Goal: Task Accomplishment & Management: Manage account settings

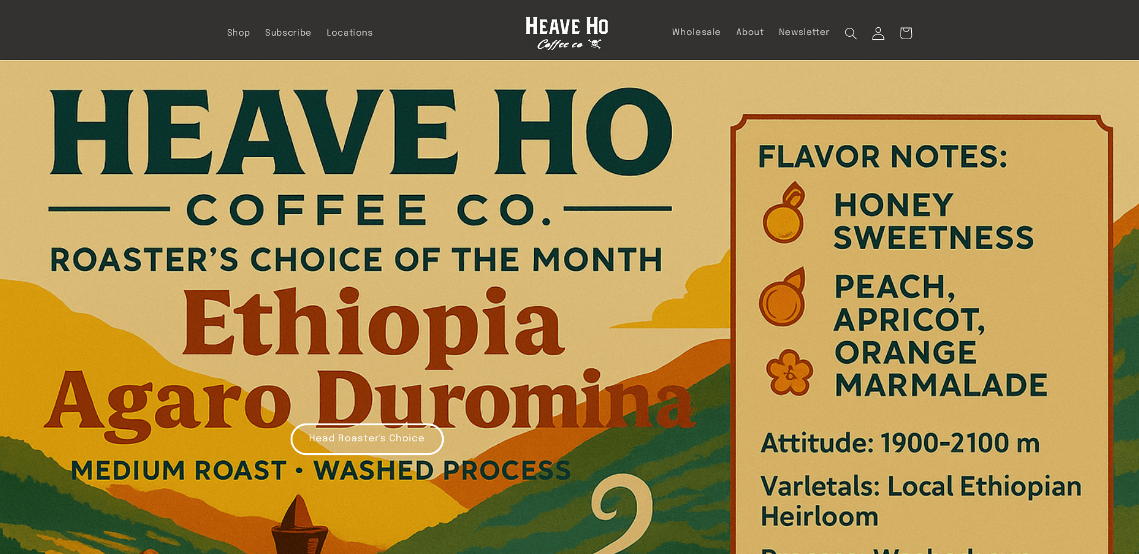
click at [876, 30] on icon at bounding box center [879, 33] width 12 height 12
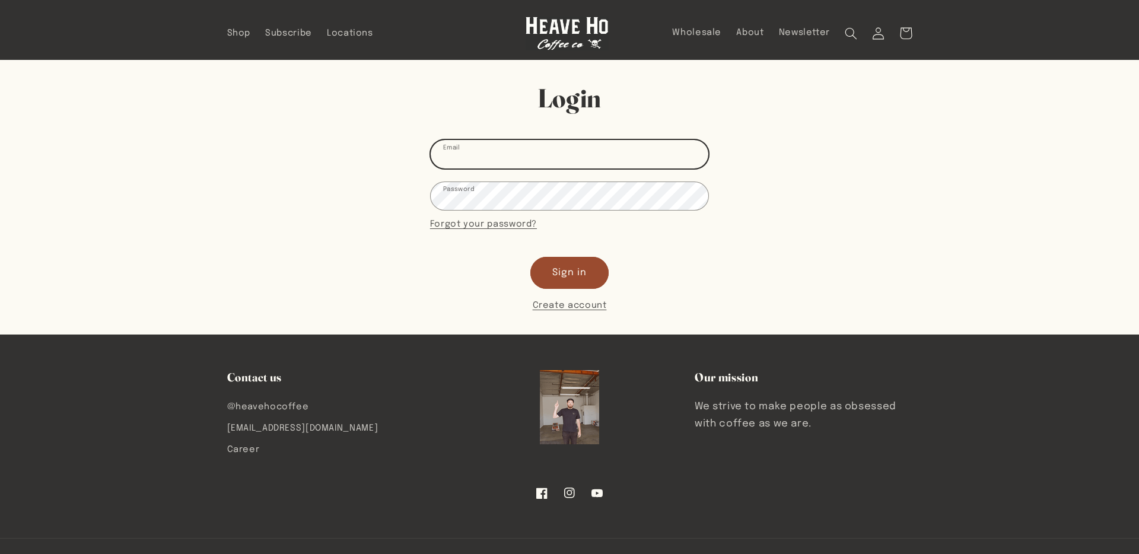
click at [621, 144] on input "Email" at bounding box center [570, 154] width 278 height 28
click at [612, 152] on input "Email" at bounding box center [570, 154] width 278 height 28
click at [523, 158] on input "Email" at bounding box center [570, 154] width 278 height 28
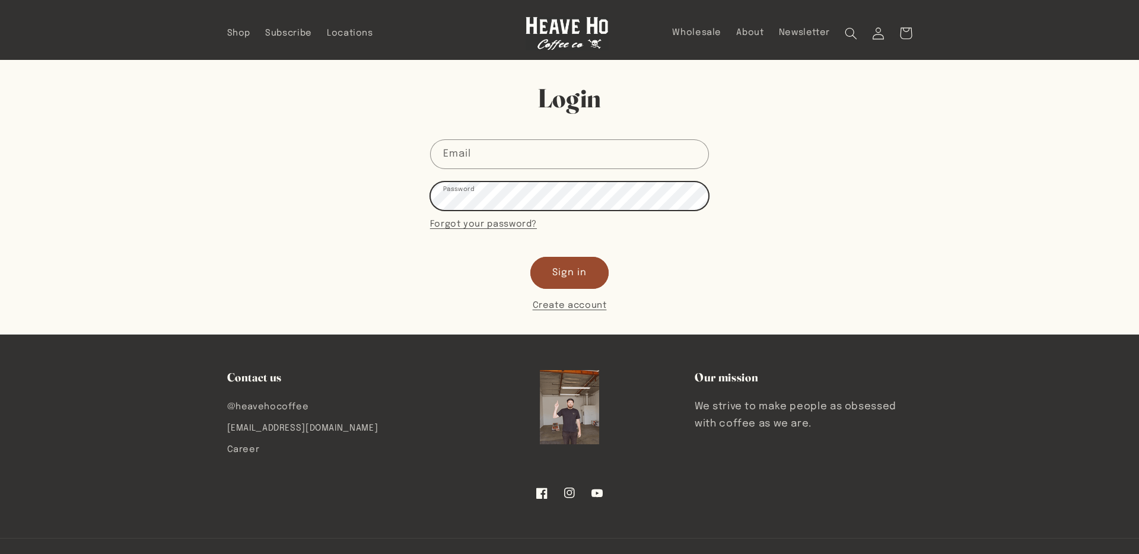
scroll to position [0, 0]
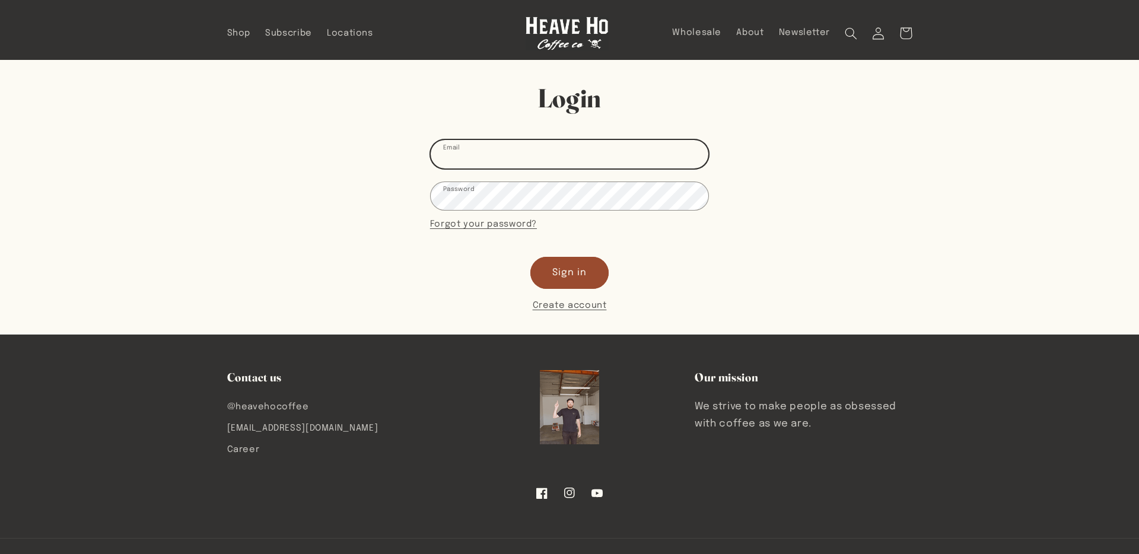
click at [577, 152] on input "Email" at bounding box center [570, 154] width 278 height 28
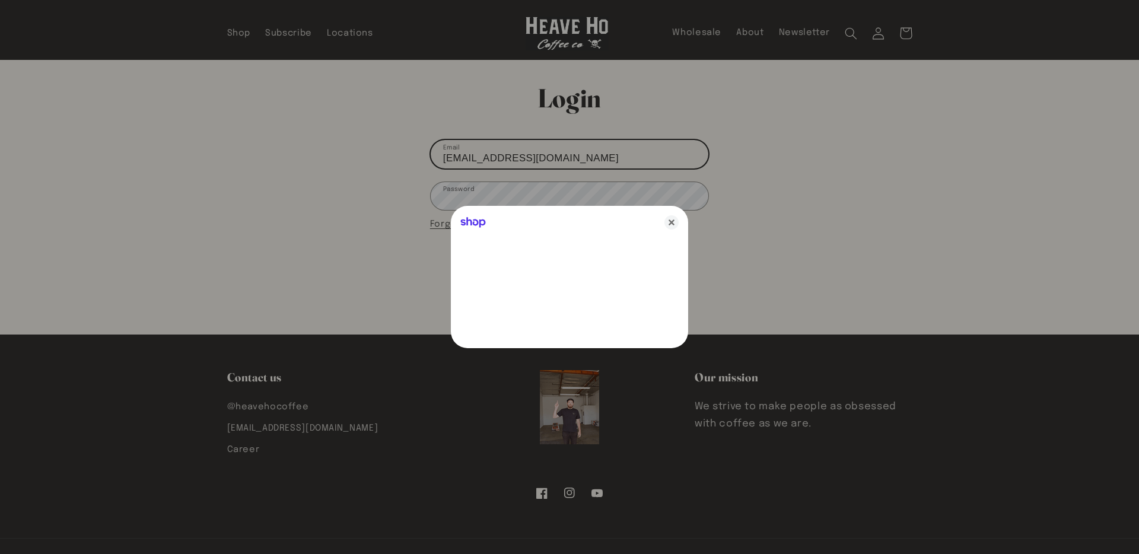
type input "dueghis@gmail.com"
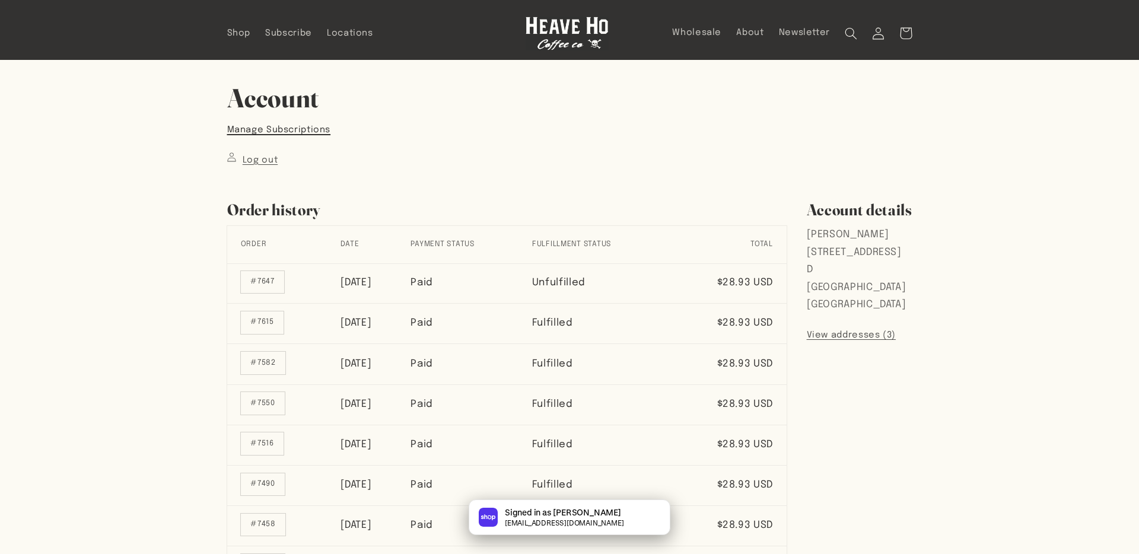
click at [266, 134] on link "Manage Subscriptions" at bounding box center [279, 129] width 104 height 15
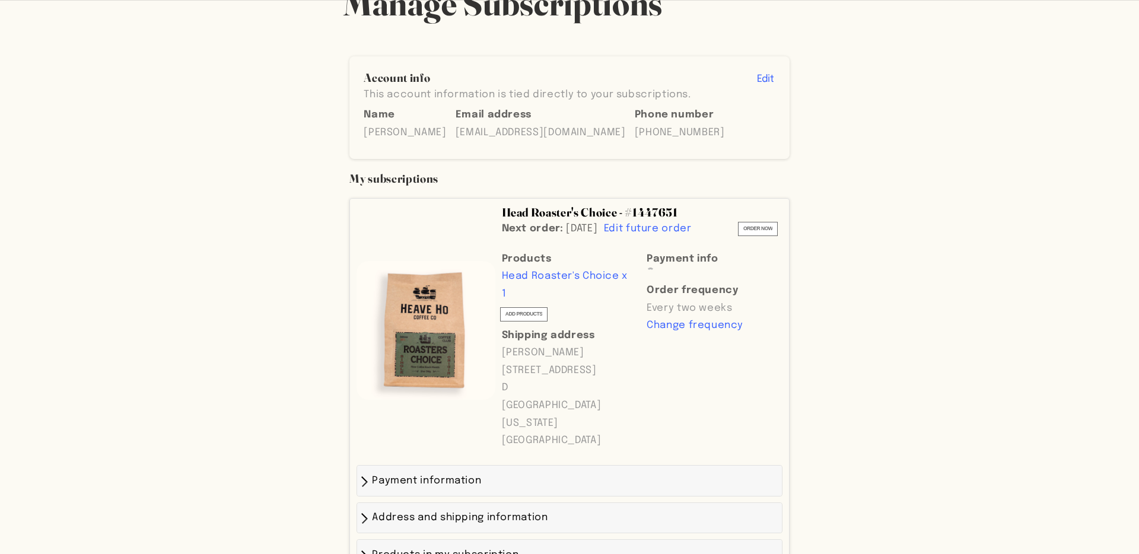
scroll to position [98, 0]
click at [668, 361] on span "Change frequency" at bounding box center [713, 352] width 133 height 18
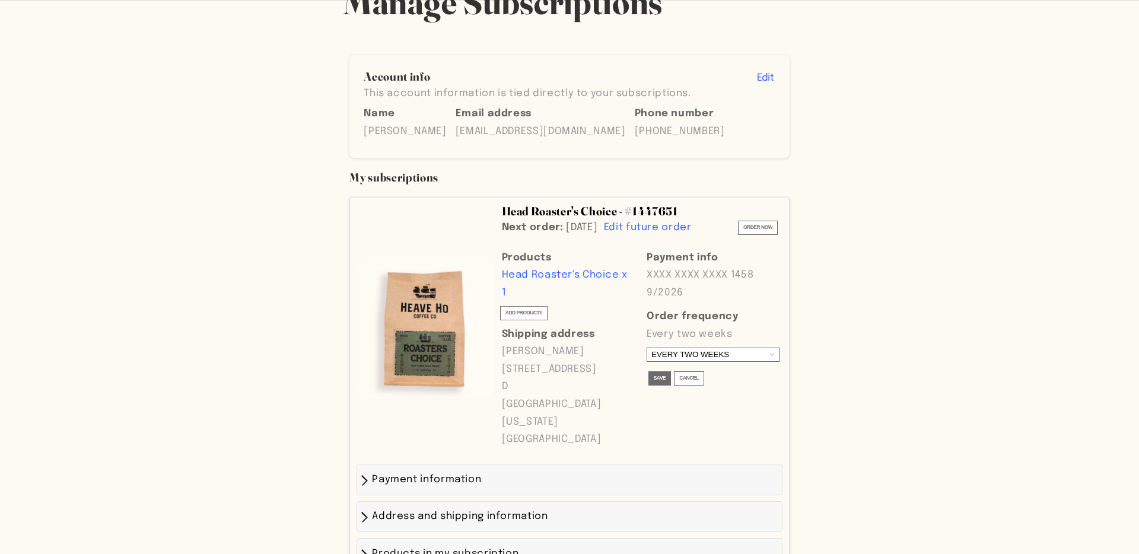
click at [668, 362] on select "MONTHLY EVERY TWO WEEKS" at bounding box center [713, 355] width 133 height 14
select select "71139"
click at [660, 383] on span "Save" at bounding box center [660, 378] width 12 height 9
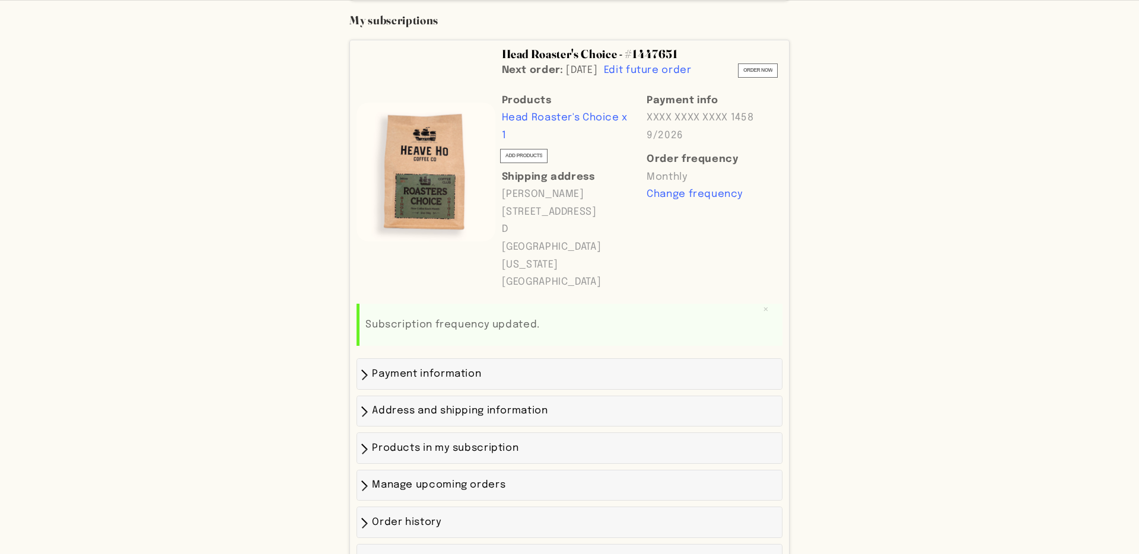
scroll to position [257, 0]
click at [366, 378] on span at bounding box center [366, 373] width 0 height 10
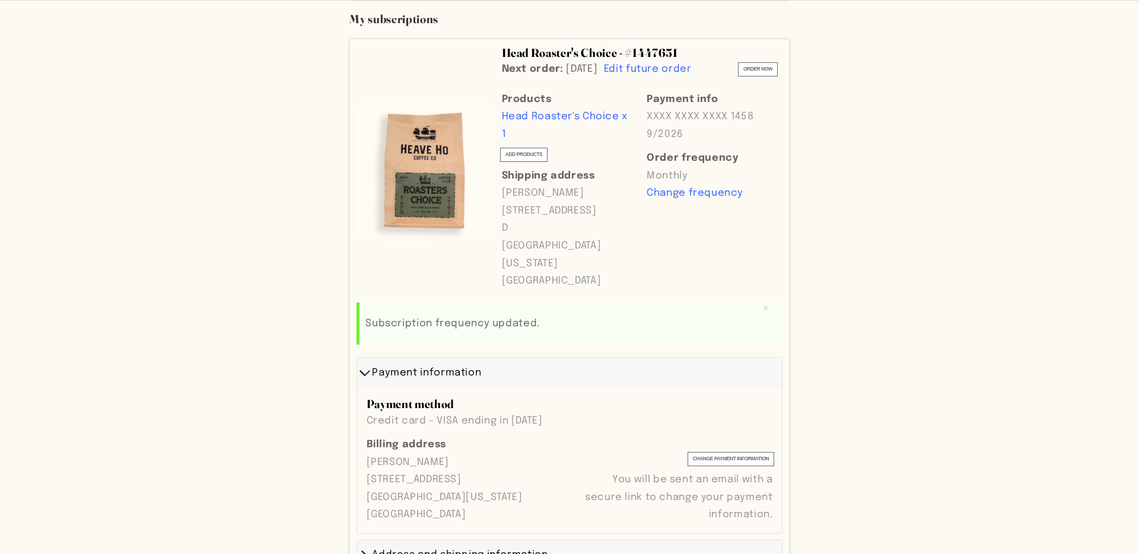
click at [363, 382] on div "Payment information" at bounding box center [569, 373] width 412 height 18
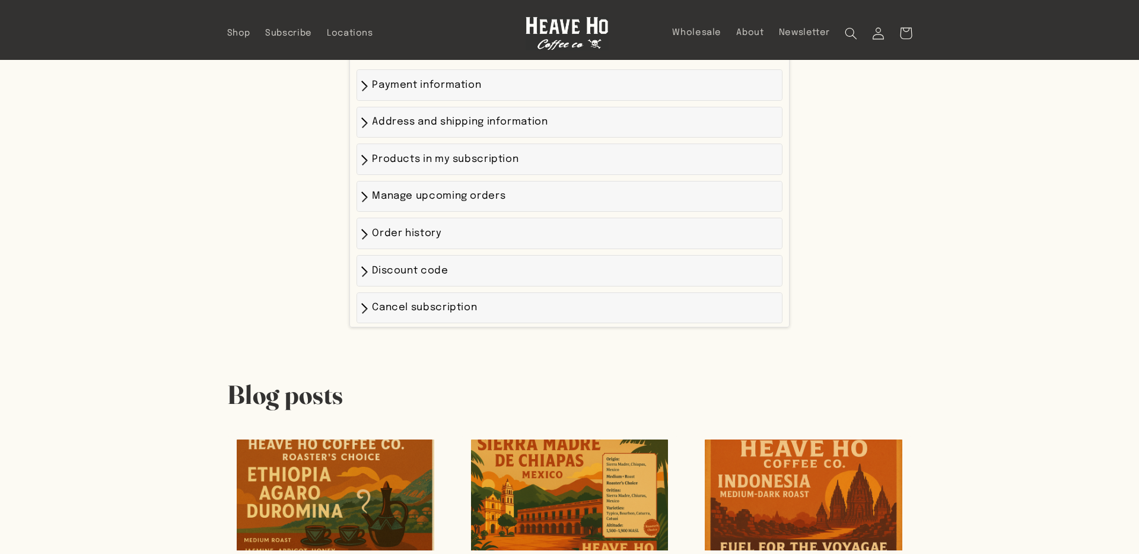
scroll to position [501, 0]
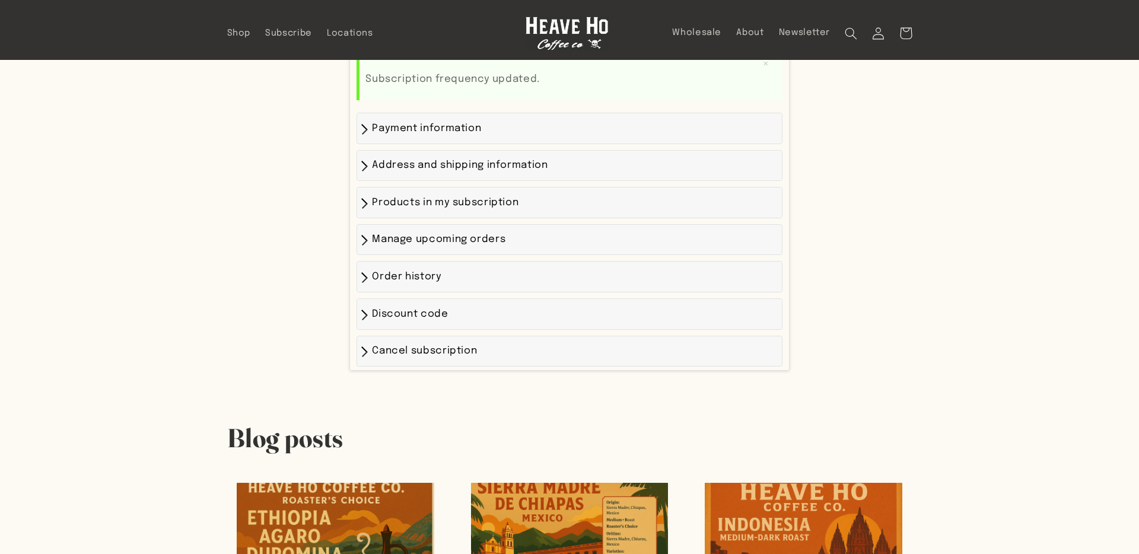
click at [361, 255] on div "Manage upcoming orders" at bounding box center [569, 240] width 425 height 30
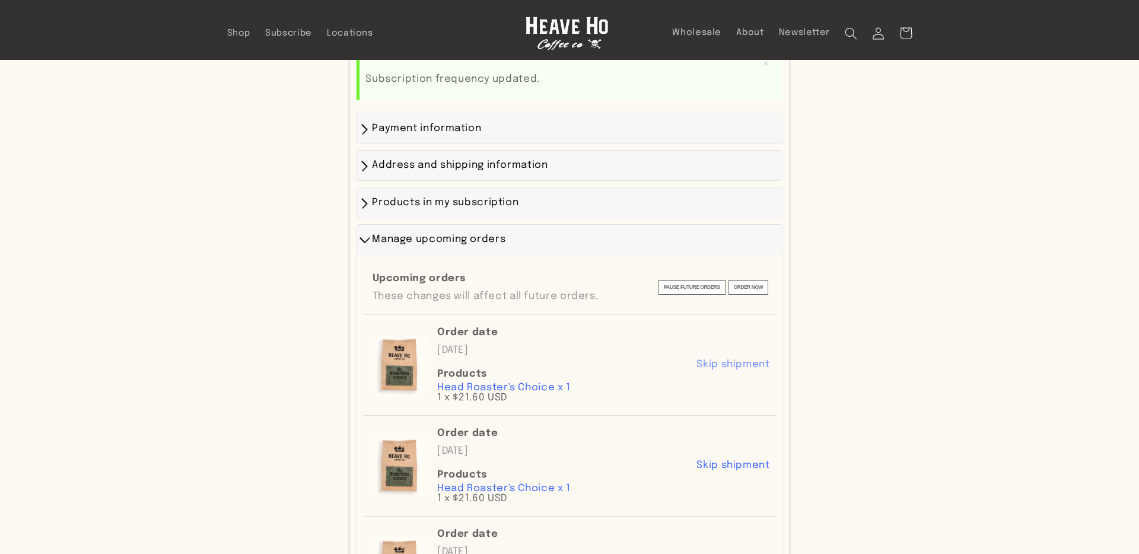
click at [756, 370] on span "Skip shipment" at bounding box center [733, 365] width 73 height 10
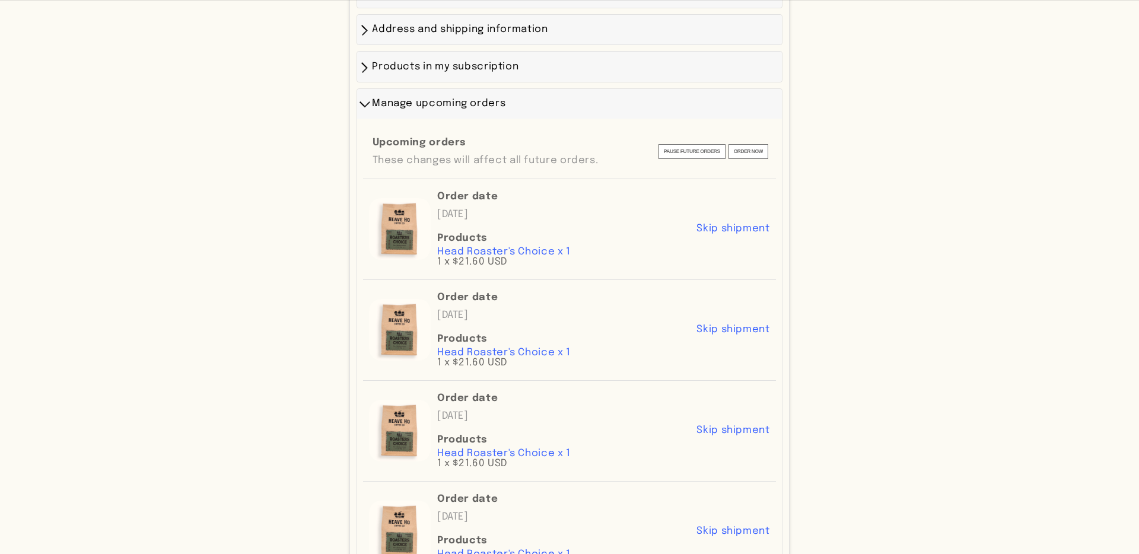
scroll to position [645, 0]
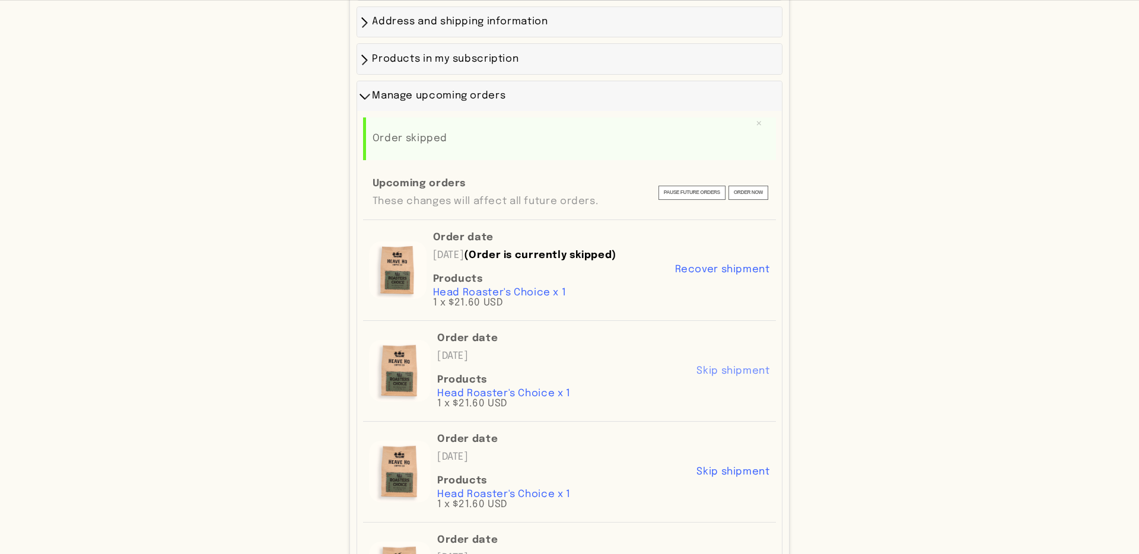
click at [745, 376] on span "Skip shipment" at bounding box center [733, 371] width 73 height 10
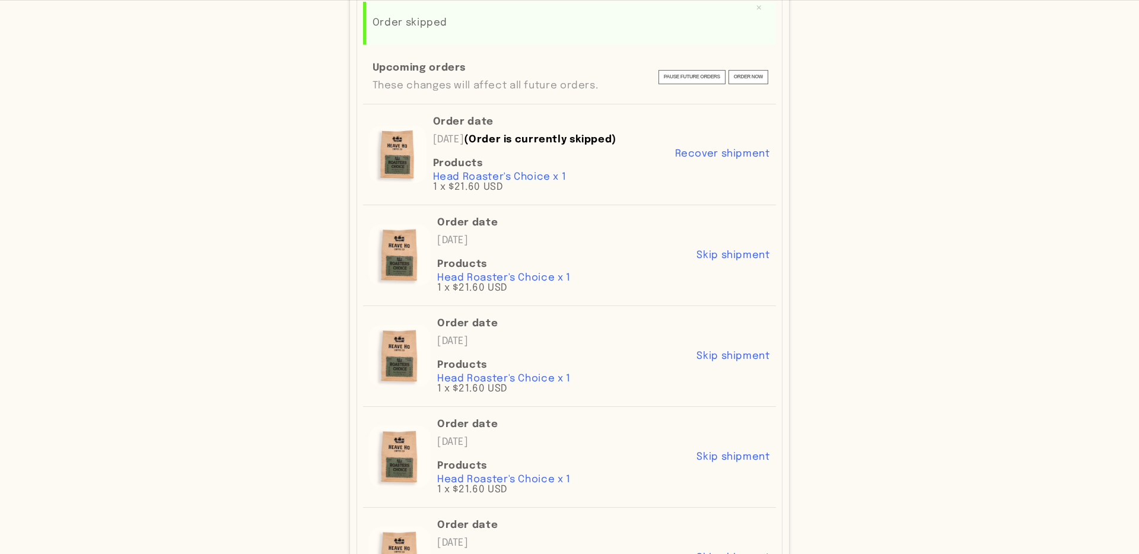
scroll to position [761, 0]
